Goal: Navigation & Orientation: Find specific page/section

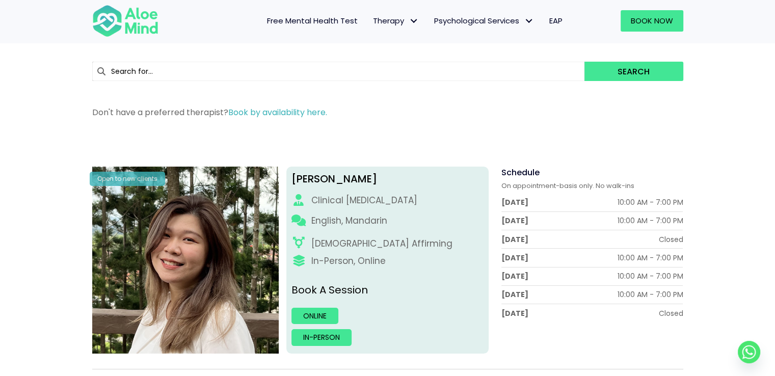
scroll to position [14, 0]
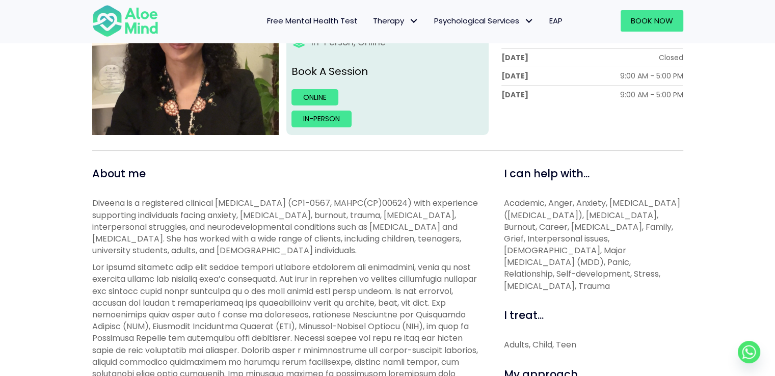
scroll to position [204, 0]
